Goal: Find contact information: Find contact information

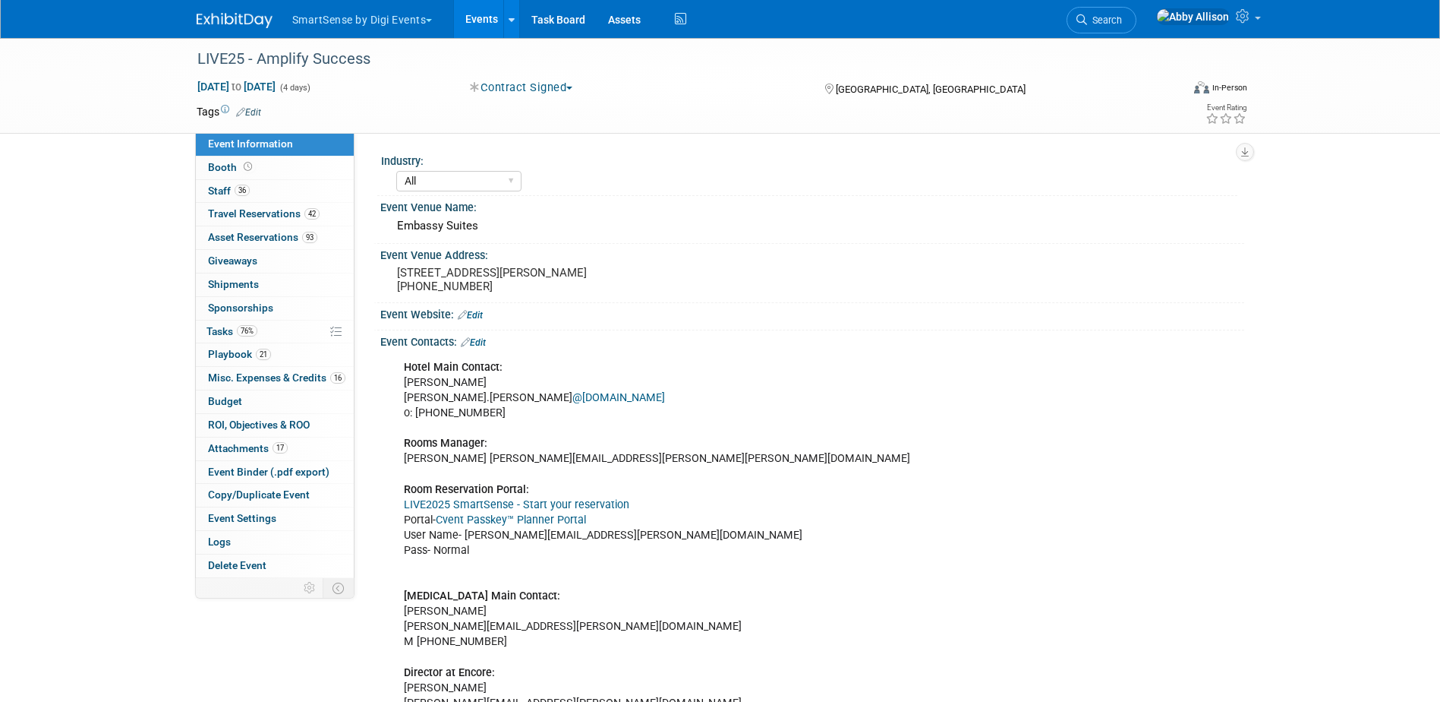
select select "All"
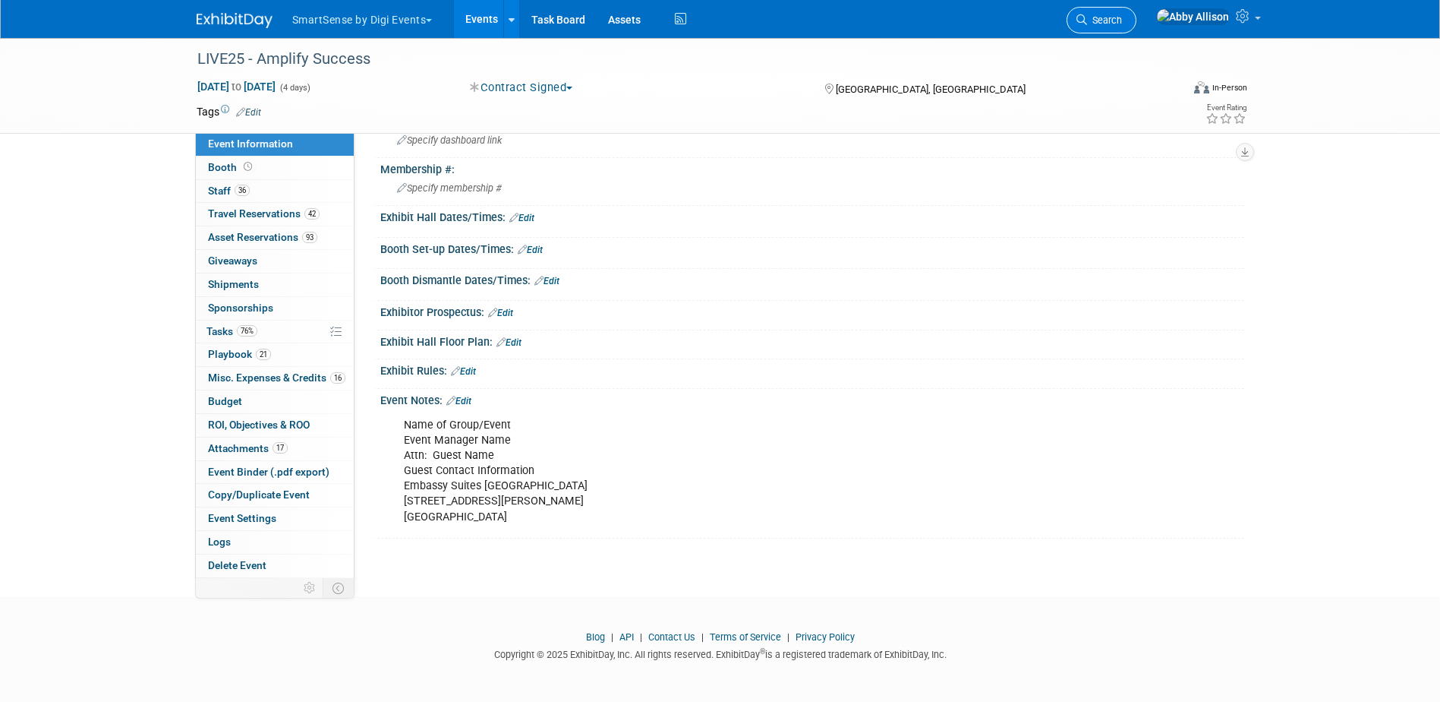
click at [1087, 17] on icon at bounding box center [1082, 19] width 11 height 11
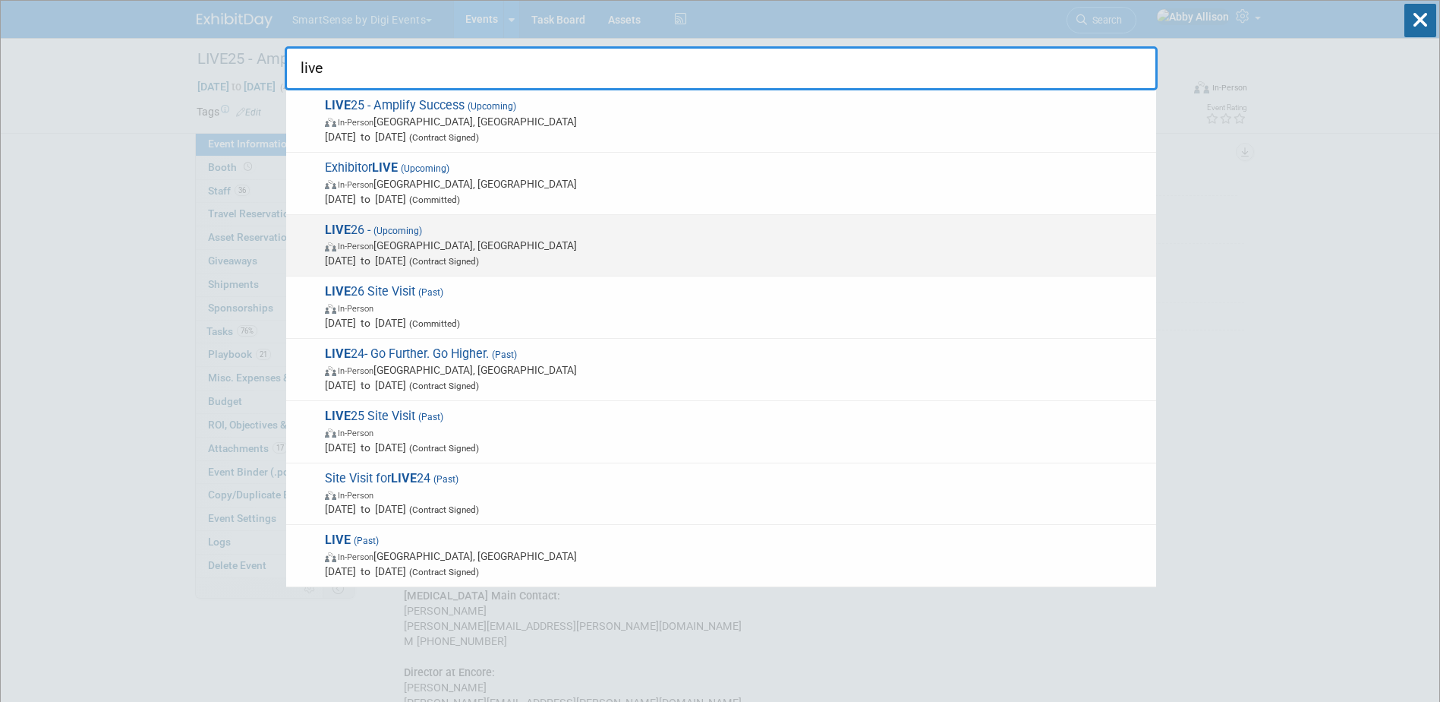
type input "live"
click at [386, 249] on span "In-Person [GEOGRAPHIC_DATA], [GEOGRAPHIC_DATA]" at bounding box center [737, 245] width 824 height 15
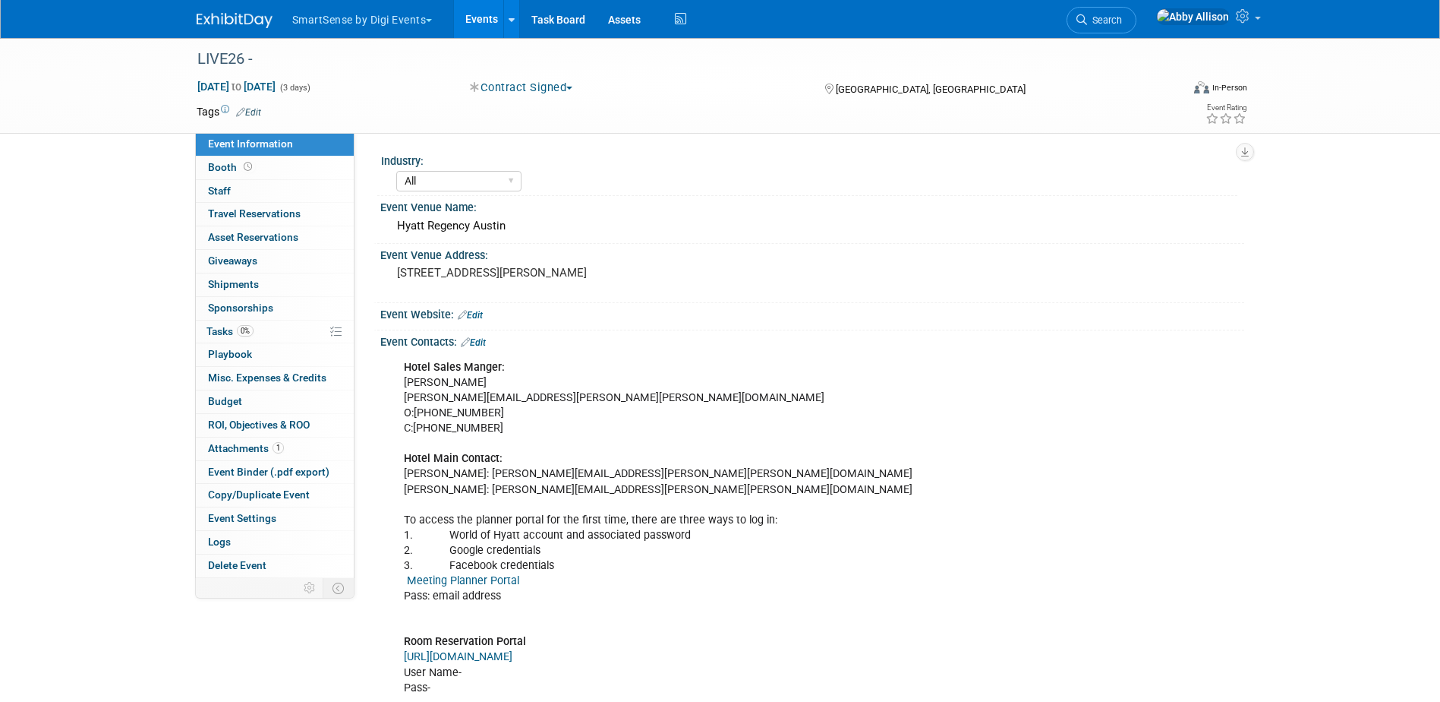
select select "All"
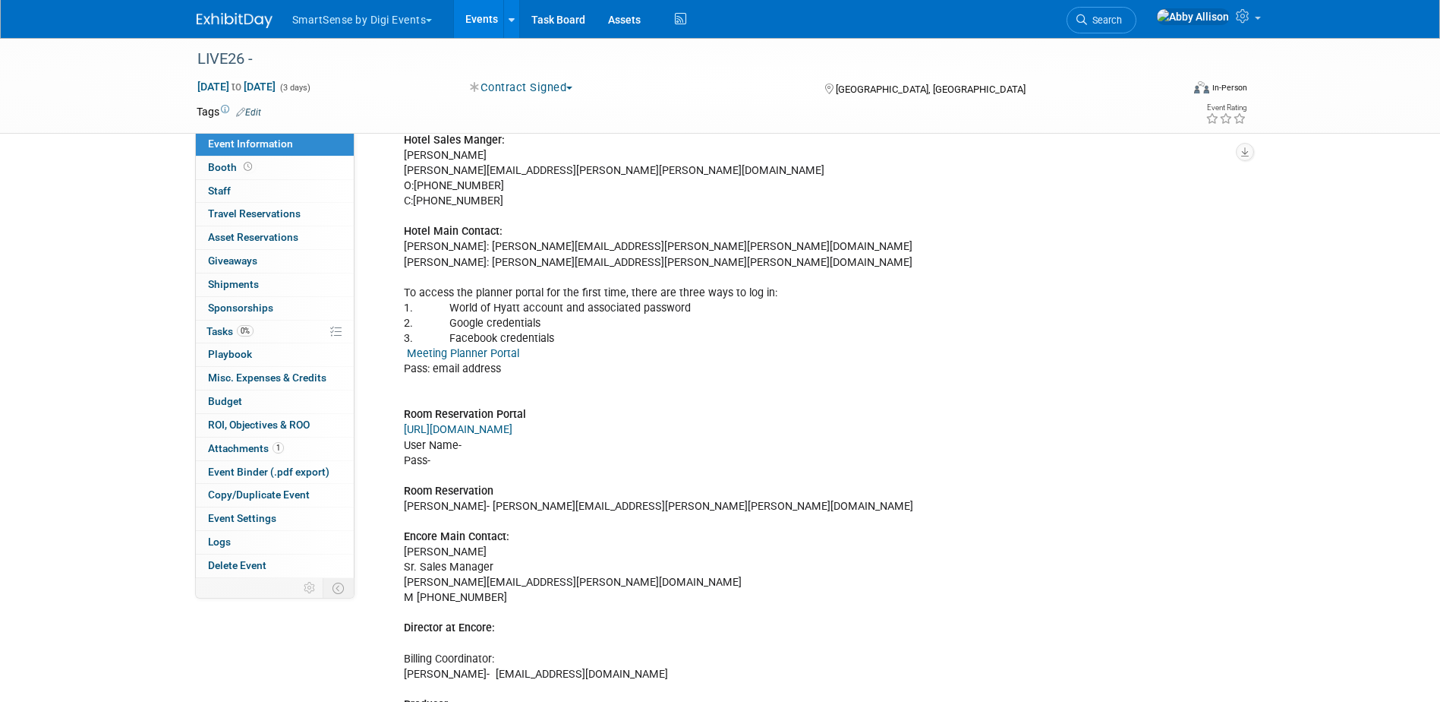
scroll to position [228, 0]
click at [631, 509] on div "Hotel Sales Manger: Jessica McColley jessica.mccolley@hyatt.com O:+1 512 480 20…" at bounding box center [735, 513] width 684 height 777
drag, startPoint x: 653, startPoint y: 509, endPoint x: 501, endPoint y: 508, distance: 151.8
click at [501, 508] on div "Hotel Sales Manger: Jessica McColley jessica.mccolley@hyatt.com O:+1 512 480 20…" at bounding box center [735, 513] width 684 height 777
copy div "johanna.desmond@hyatt.com"
